Goal: Task Accomplishment & Management: Use online tool/utility

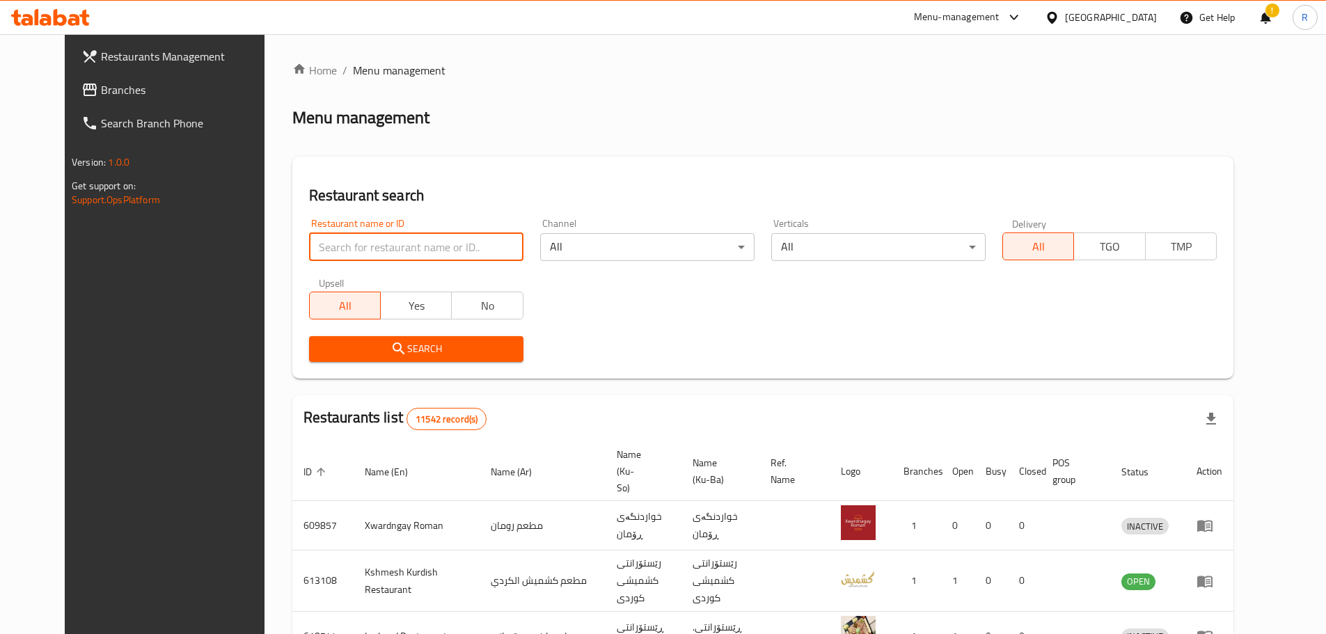
click at [379, 251] on input "search" at bounding box center [416, 247] width 214 height 28
drag, startPoint x: 293, startPoint y: 250, endPoint x: 0, endPoint y: 11, distance: 378.1
click at [65, 61] on div "Restaurants Management Branches Search Branch Phone Version: 1.0.0 Get support …" at bounding box center [663, 541] width 1197 height 1015
click at [418, 356] on span "Search" at bounding box center [416, 348] width 192 height 17
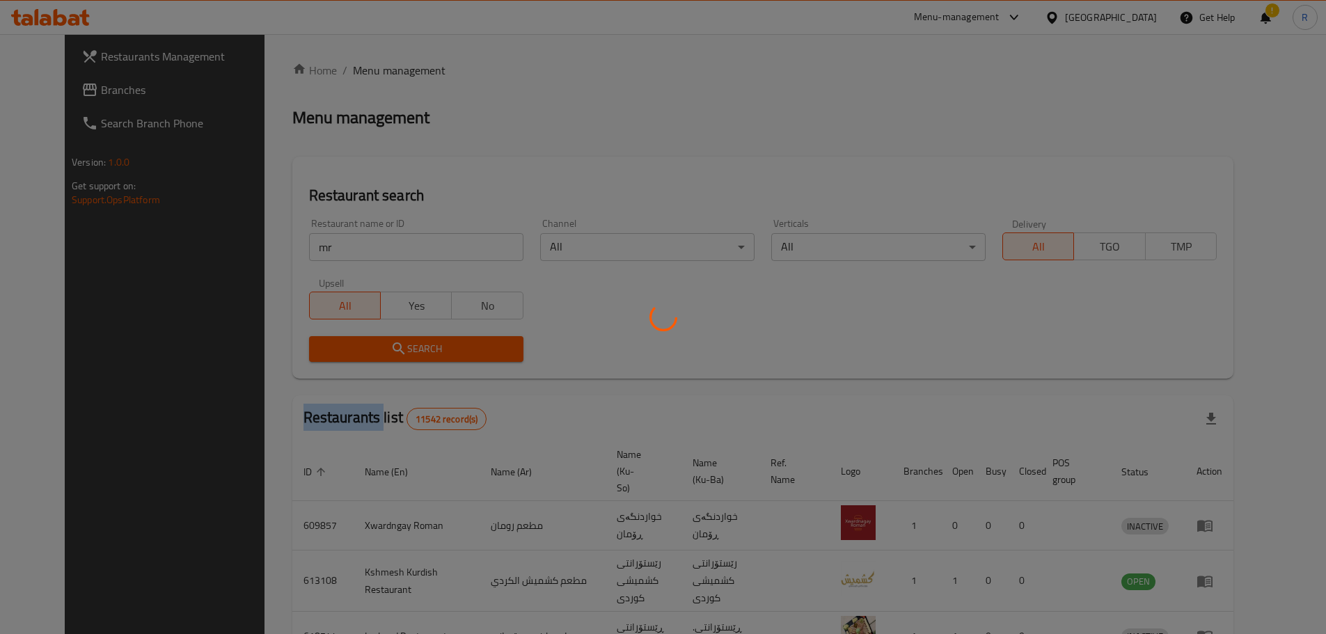
click at [418, 356] on div at bounding box center [663, 317] width 1326 height 634
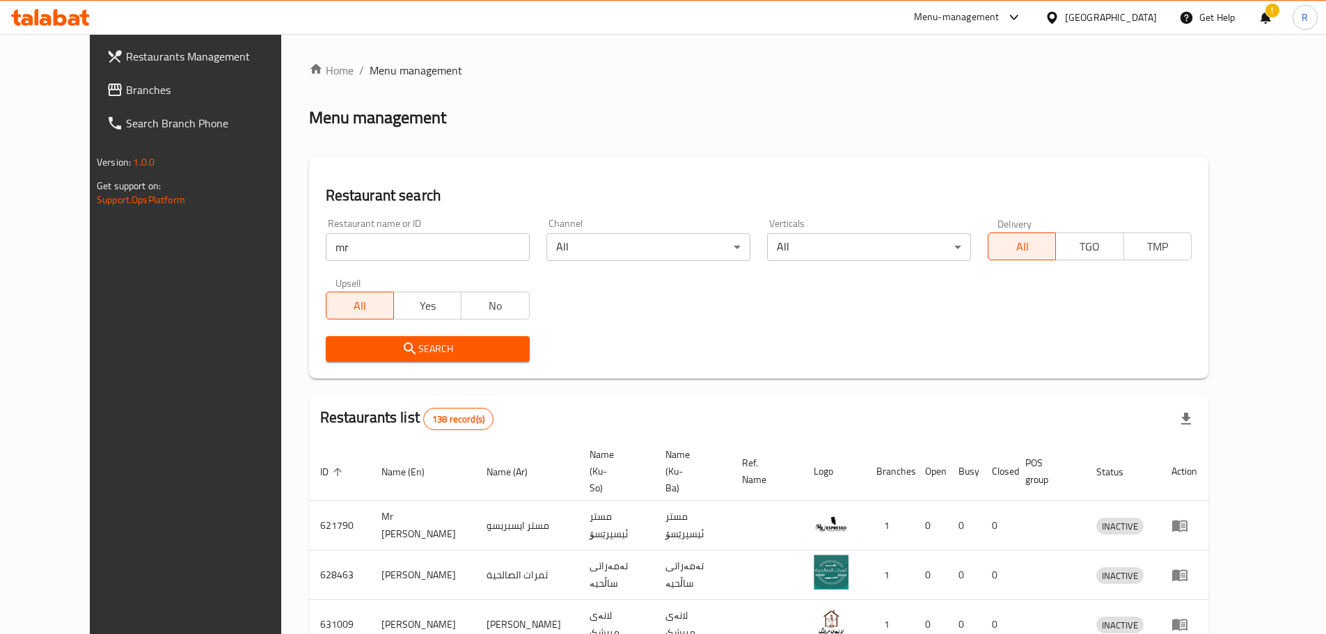
click at [367, 248] on input "mr" at bounding box center [428, 247] width 204 height 28
type input "mr [PERSON_NAME]"
click at [402, 350] on icon "submit" at bounding box center [410, 348] width 17 height 17
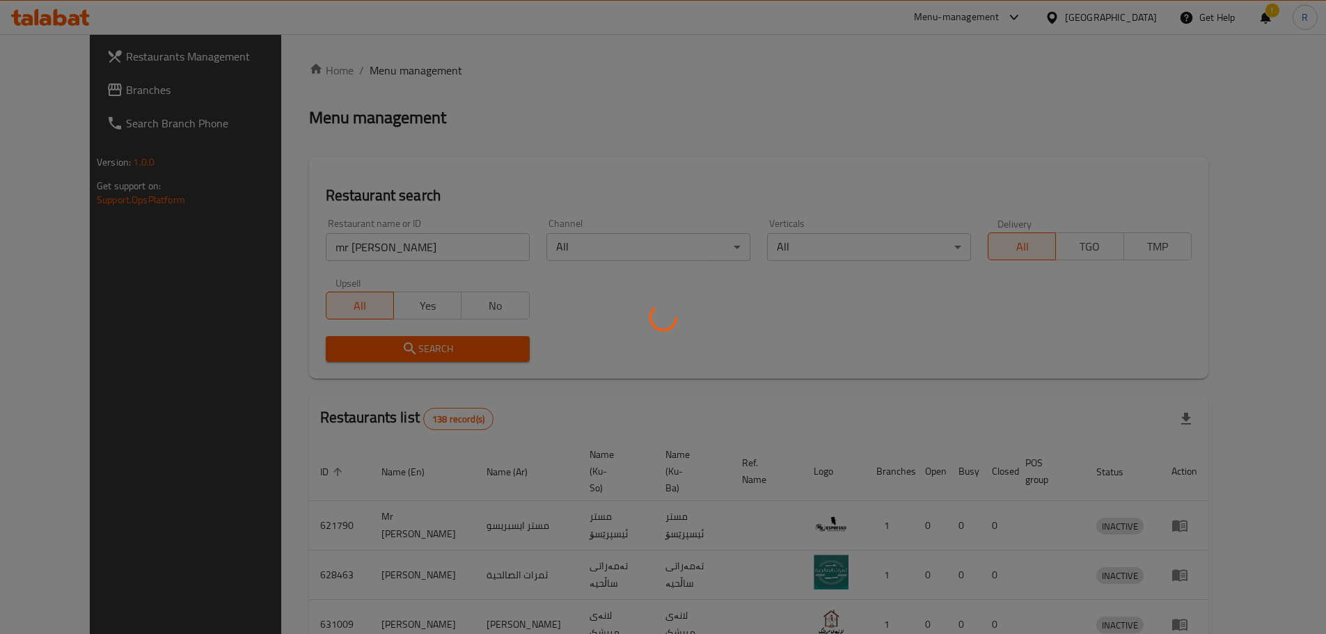
click at [368, 350] on div at bounding box center [663, 317] width 1326 height 634
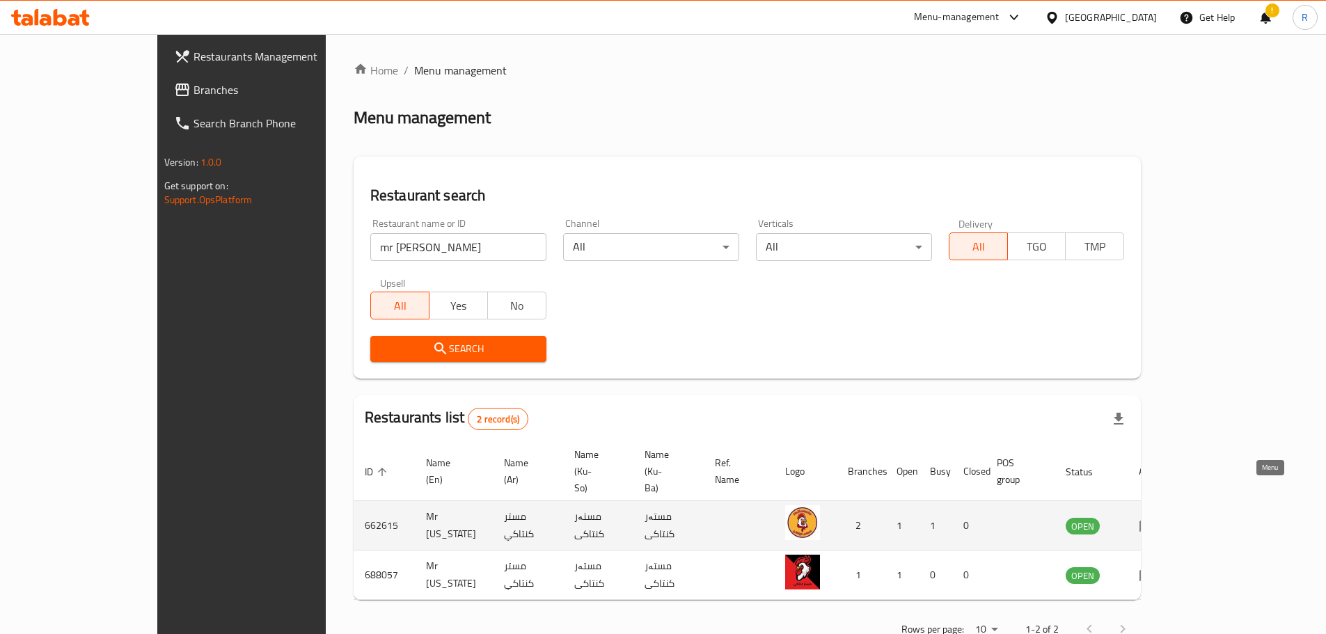
click at [1156, 517] on icon "enhanced table" at bounding box center [1147, 525] width 17 height 17
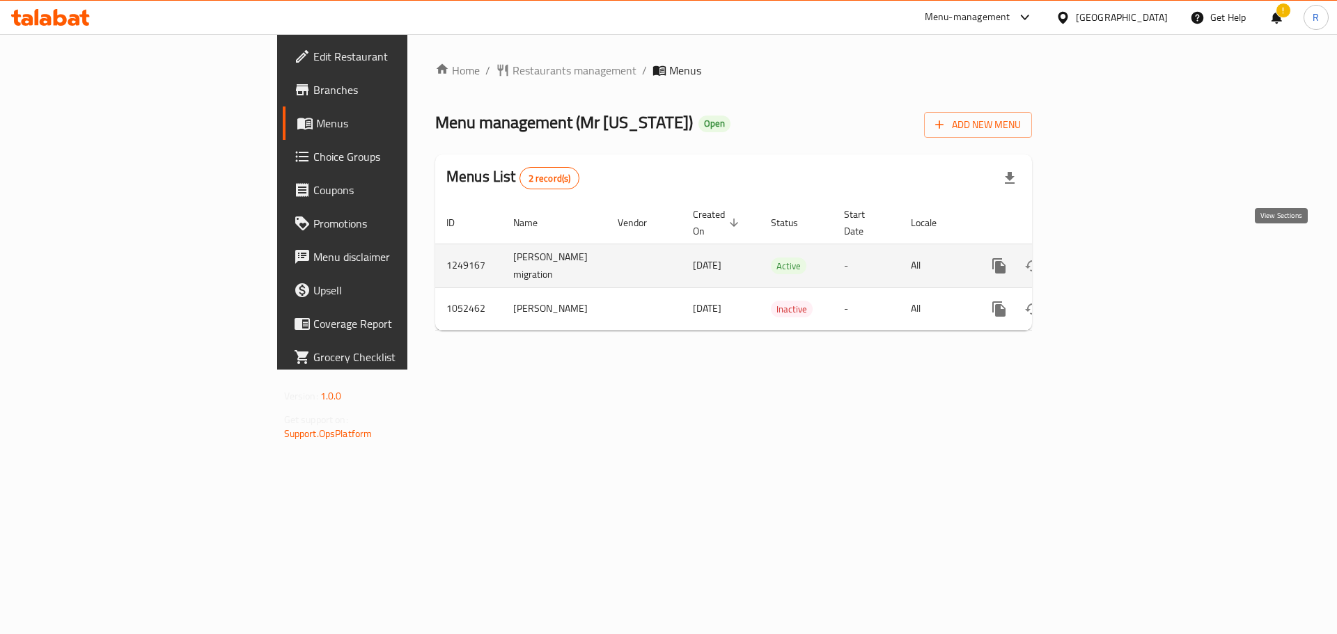
click at [1106, 260] on icon "enhanced table" at bounding box center [1099, 266] width 13 height 13
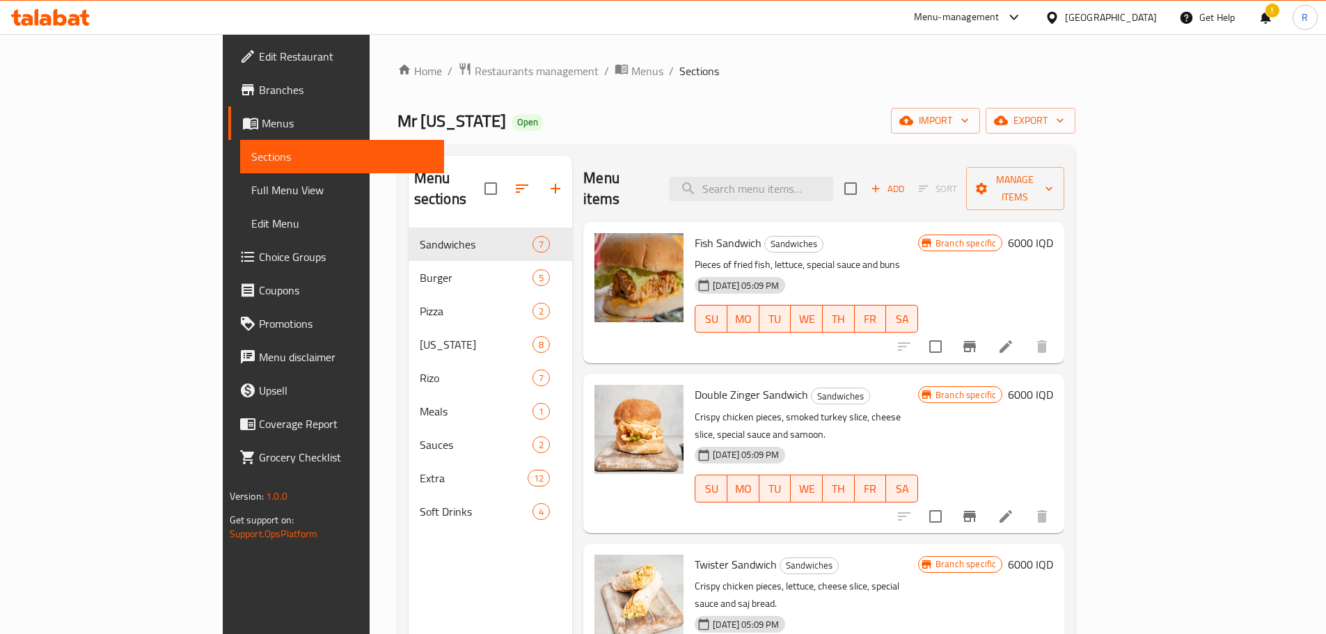
click at [1023, 15] on icon at bounding box center [1014, 17] width 17 height 17
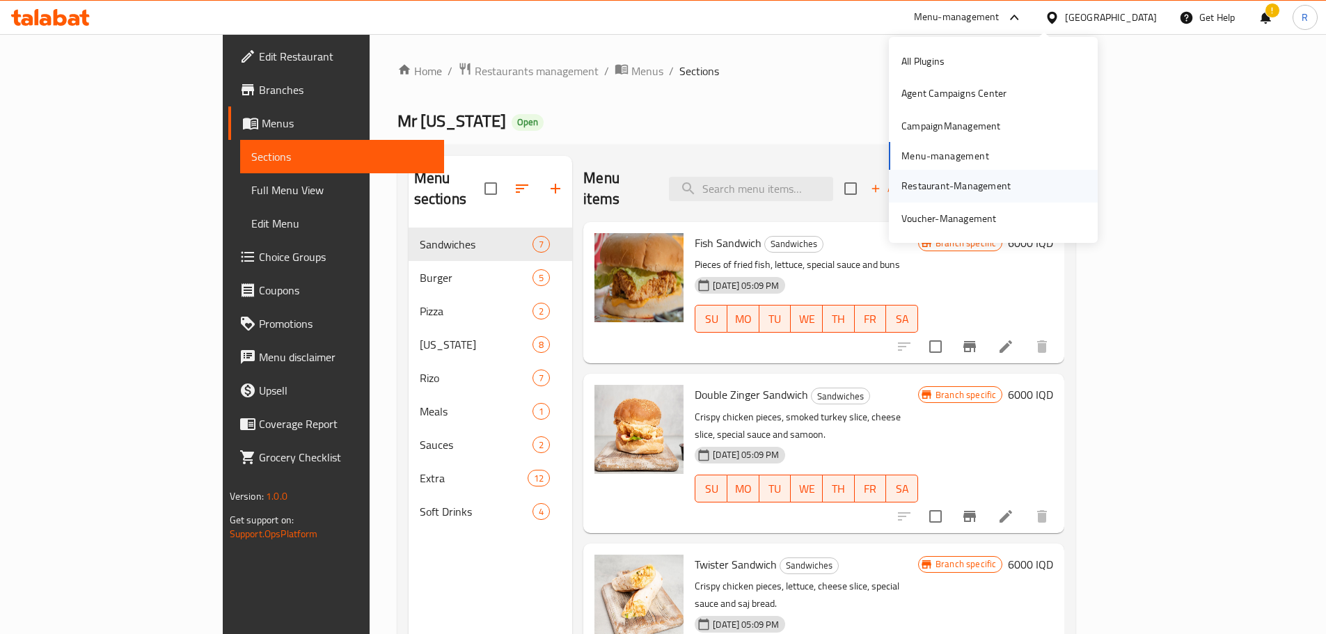
click at [941, 179] on div "Restaurant-Management" at bounding box center [956, 185] width 109 height 15
